Goal: Check status: Check status

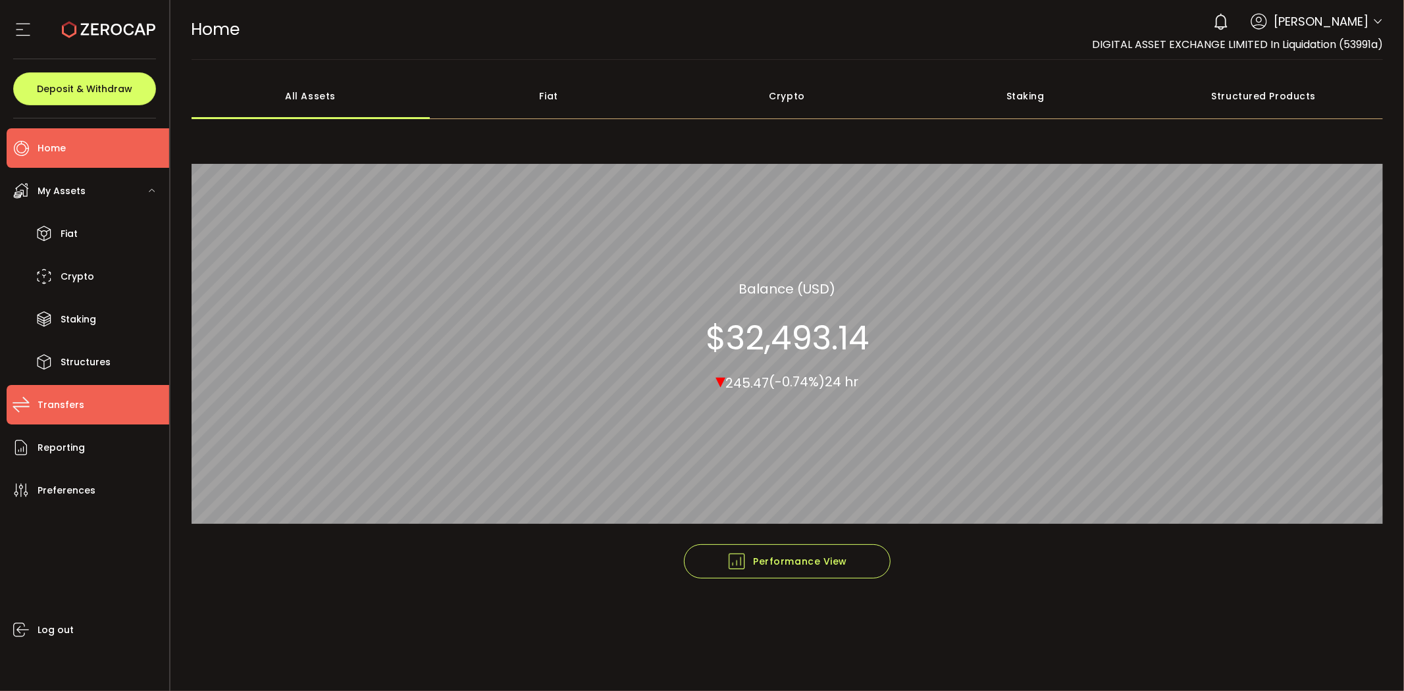
click at [66, 409] on span "Transfers" at bounding box center [61, 405] width 47 height 19
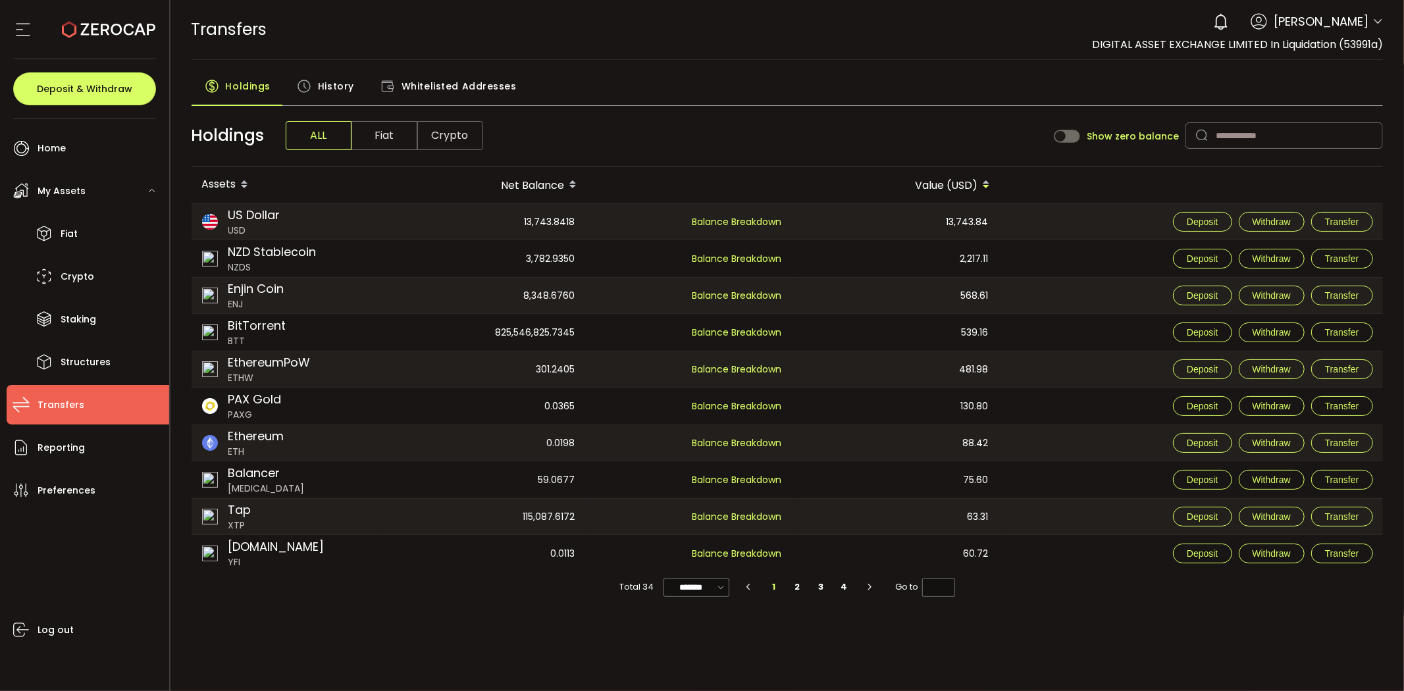
click at [343, 84] on span "History" at bounding box center [336, 86] width 36 height 26
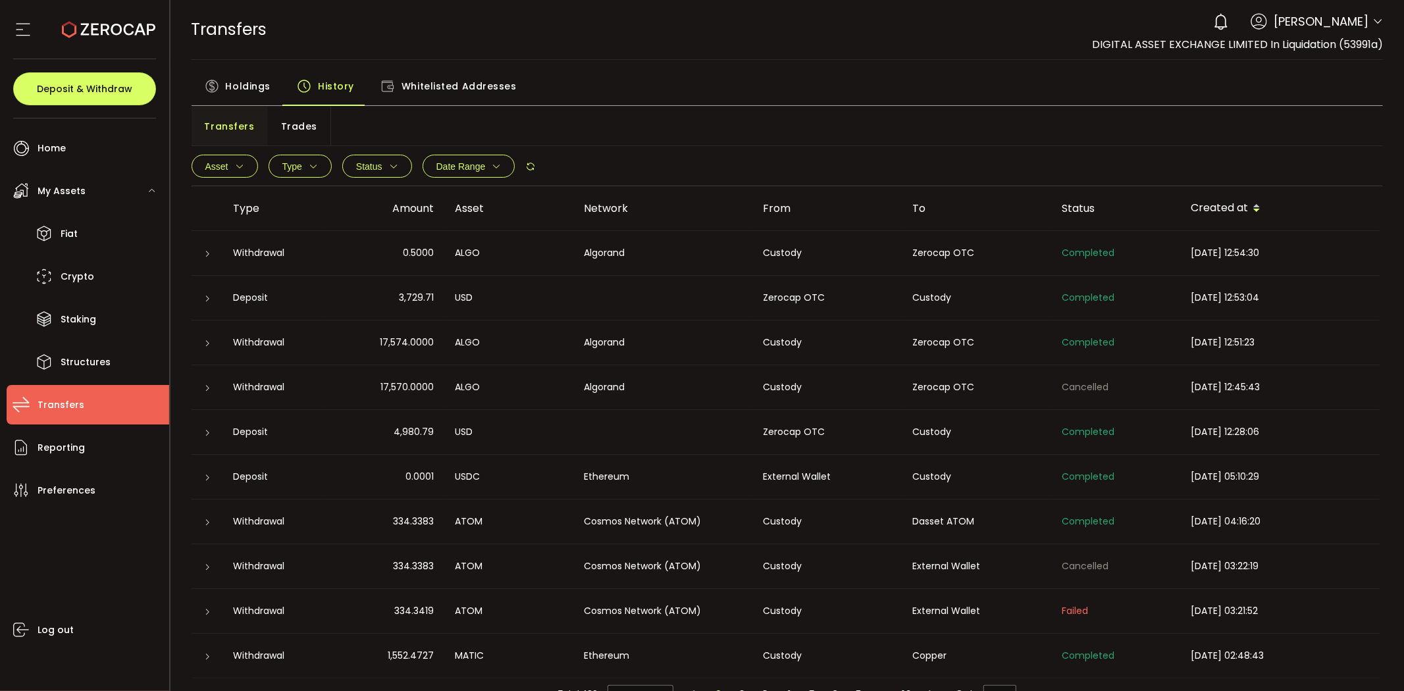
click at [299, 120] on span "Trades" at bounding box center [299, 126] width 36 height 26
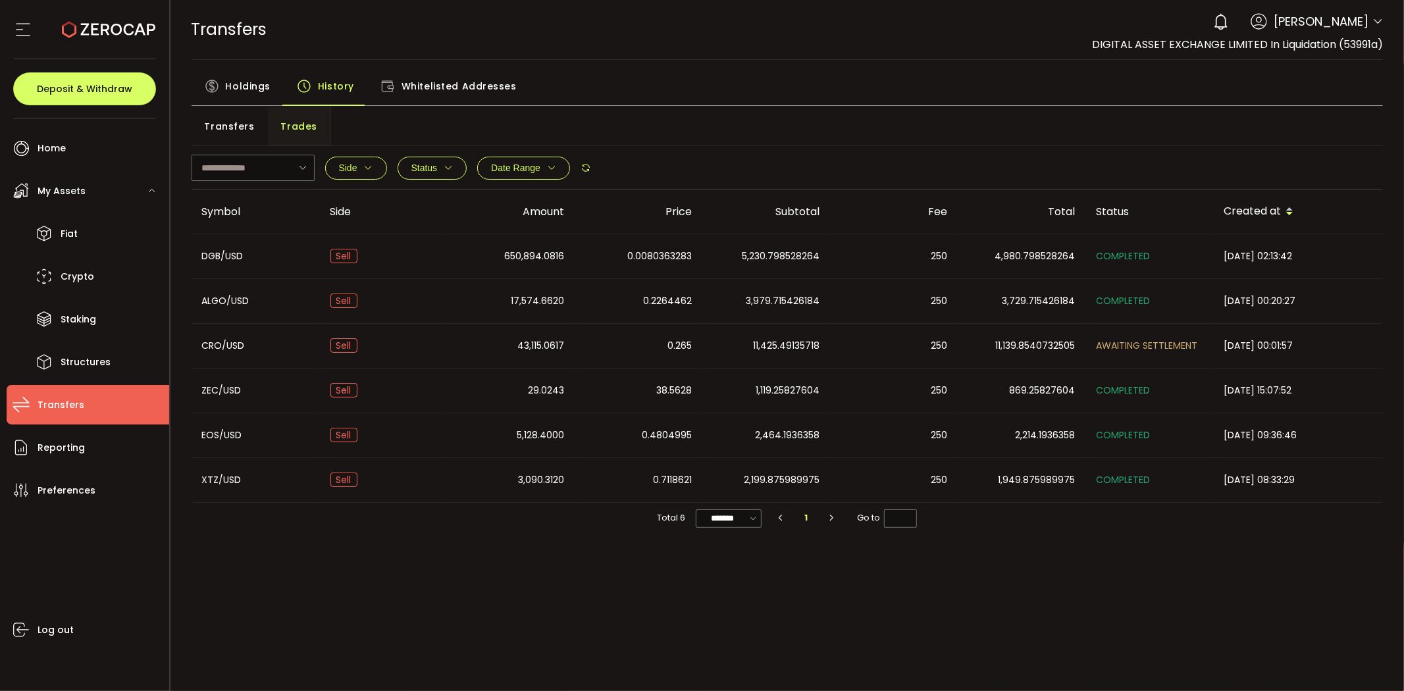
click at [241, 93] on span "Holdings" at bounding box center [248, 86] width 45 height 26
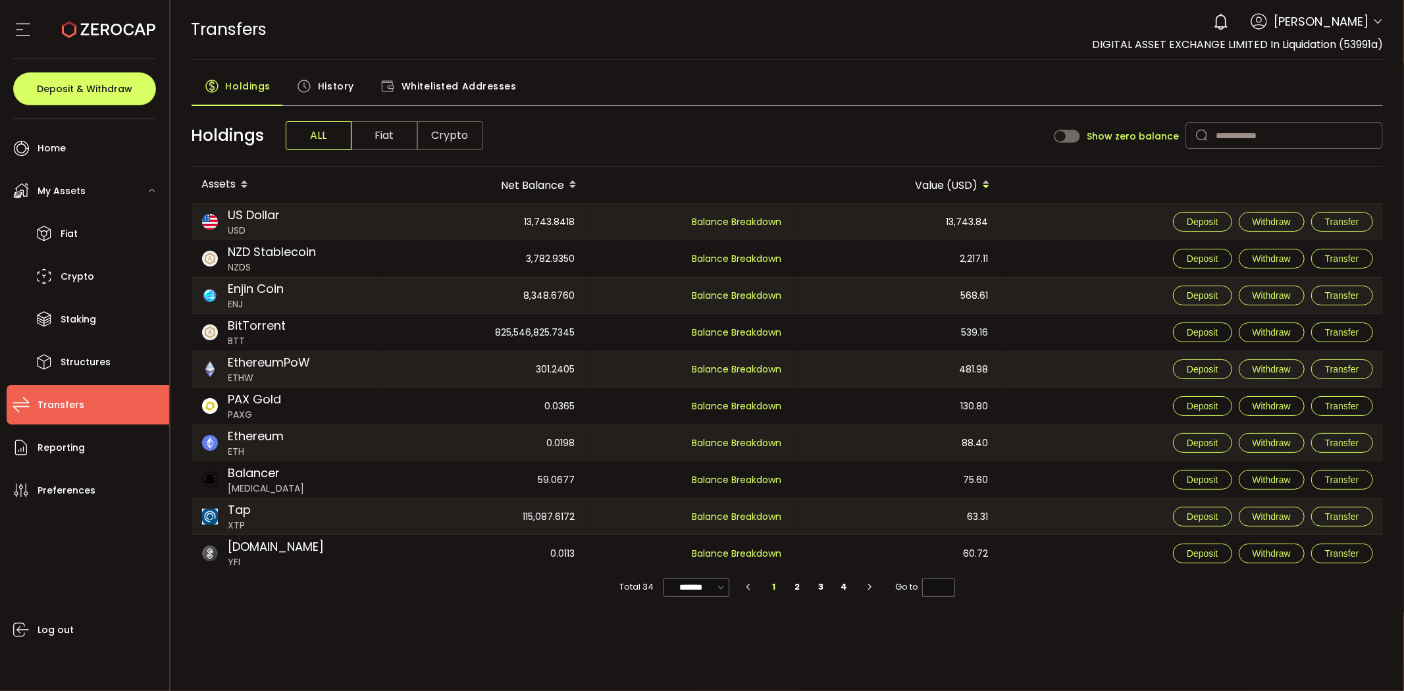
click at [333, 95] on span "History" at bounding box center [336, 86] width 36 height 26
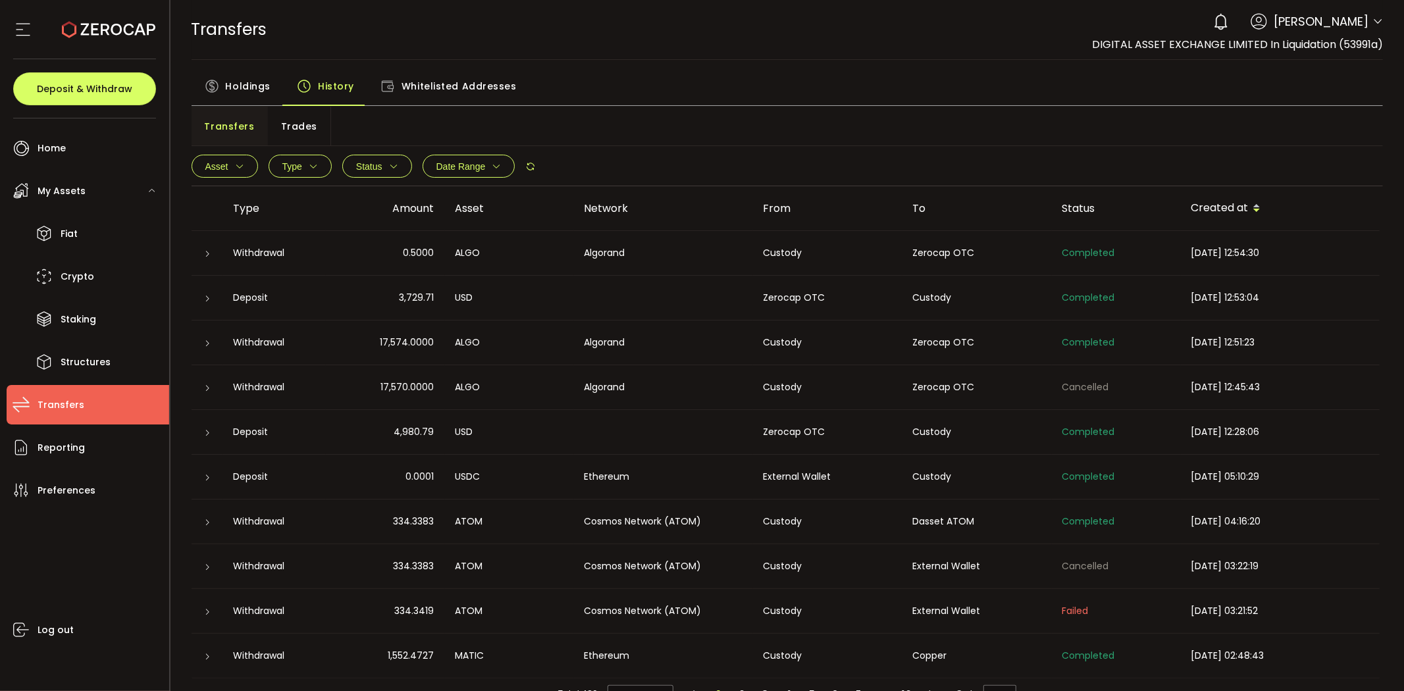
click at [308, 124] on span "Trades" at bounding box center [299, 126] width 36 height 26
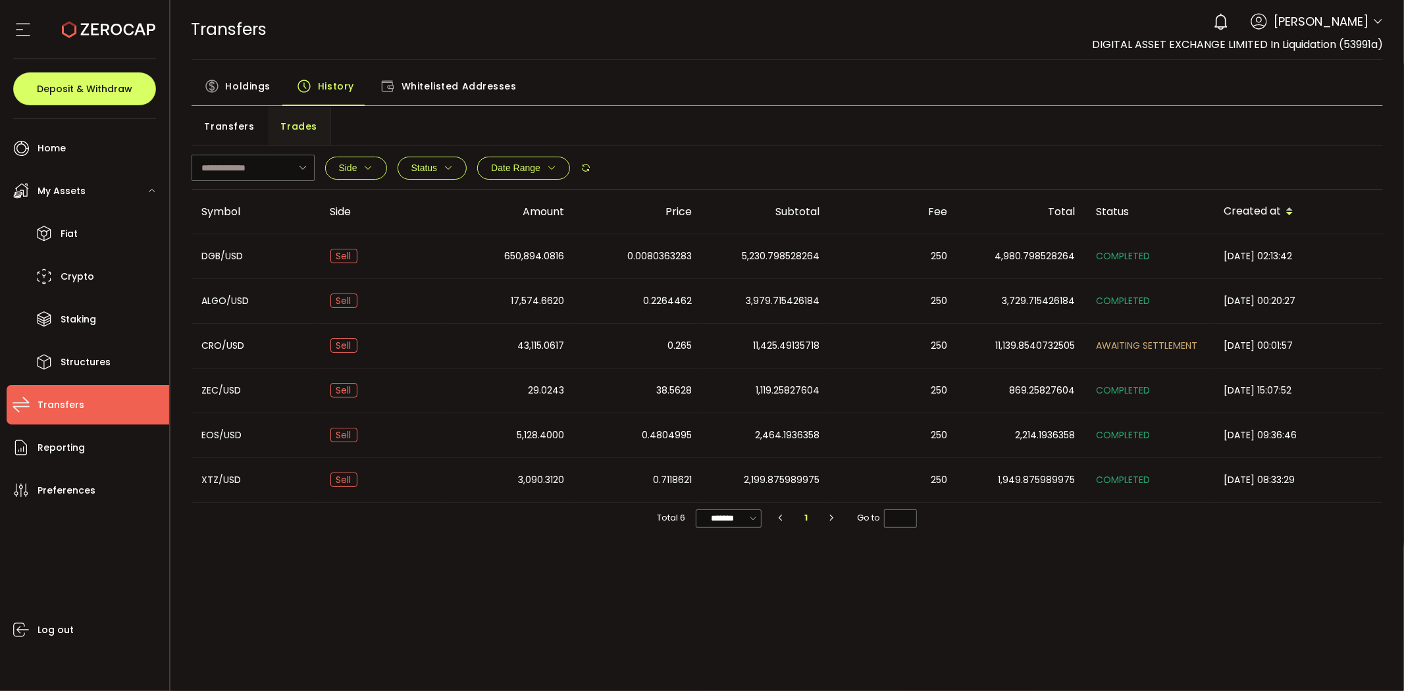
click at [241, 80] on span "Holdings" at bounding box center [248, 86] width 45 height 26
